Goal: Task Accomplishment & Management: Use online tool/utility

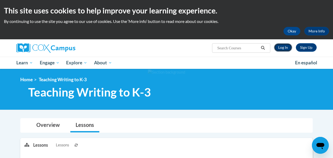
click at [283, 46] on link "Log In" at bounding box center [283, 47] width 18 height 8
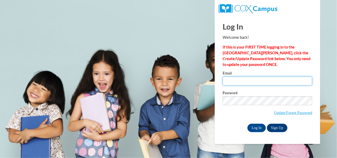
click at [249, 82] on input "Email" at bounding box center [268, 80] width 90 height 9
type input "[PERSON_NAME][EMAIL_ADDRESS][PERSON_NAME][DOMAIN_NAME]"
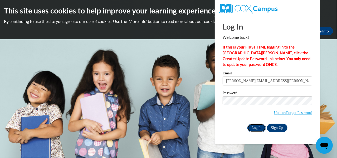
click at [256, 126] on input "Log In" at bounding box center [256, 128] width 18 height 8
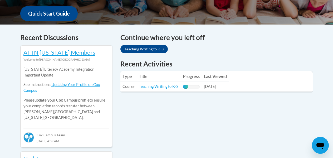
scroll to position [202, 0]
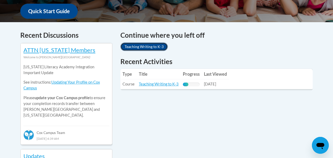
click at [153, 47] on link "Teaching Writing to K-3" at bounding box center [143, 46] width 47 height 8
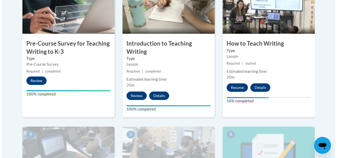
scroll to position [196, 0]
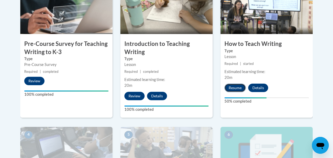
click at [238, 87] on button "Resume" at bounding box center [235, 88] width 21 height 8
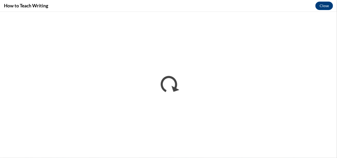
scroll to position [0, 0]
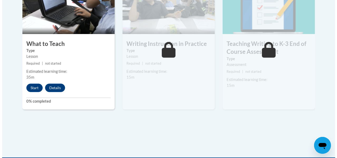
scroll to position [343, 0]
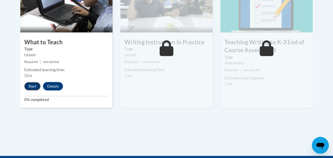
click at [34, 87] on button "Start" at bounding box center [32, 86] width 16 height 8
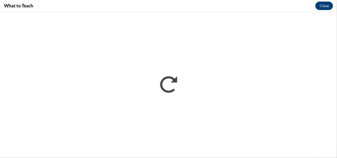
scroll to position [0, 0]
